Goal: Transaction & Acquisition: Download file/media

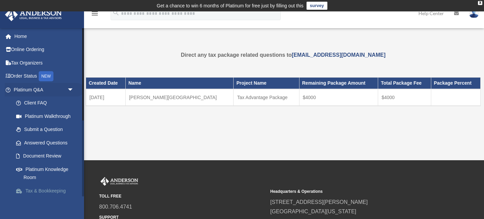
click at [38, 190] on link "Tax & Bookkeeping Packages" at bounding box center [46, 195] width 75 height 22
click at [34, 169] on link "Platinum Knowledge Room" at bounding box center [46, 174] width 75 height 22
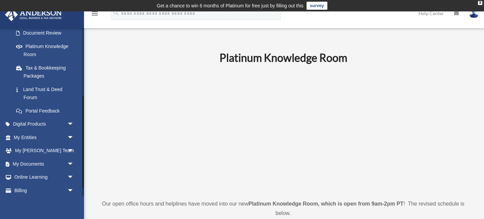
scroll to position [123, 0]
click at [26, 165] on link "My Documents arrow_drop_down" at bounding box center [44, 163] width 79 height 13
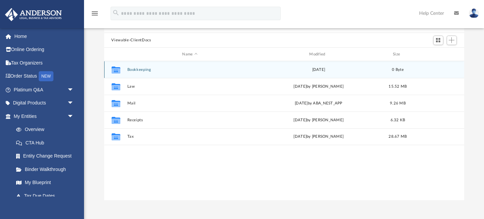
scroll to position [84, 0]
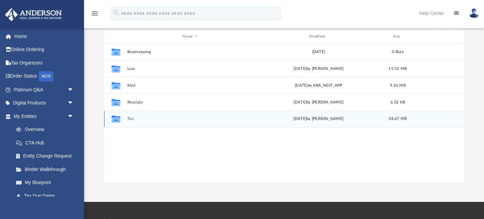
click at [129, 118] on button "Tax" at bounding box center [190, 119] width 126 height 4
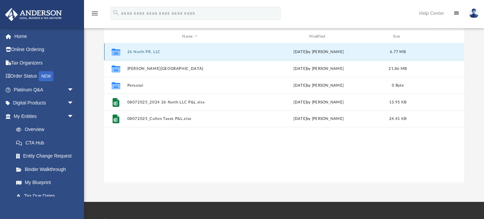
click at [149, 50] on button "26 North PR, LLC" at bounding box center [190, 52] width 126 height 4
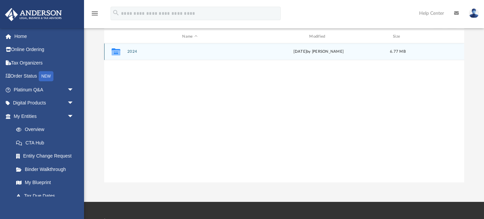
click at [128, 52] on button "2024" at bounding box center [190, 52] width 126 height 4
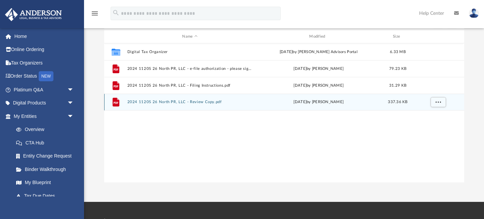
click at [140, 103] on button "2024 1120S 26 North PR, LLC - Review Copy.pdf" at bounding box center [190, 102] width 126 height 4
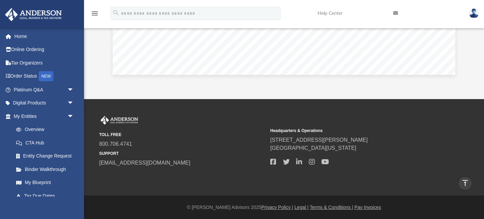
scroll to position [0, 0]
